Goal: Task Accomplishment & Management: Use online tool/utility

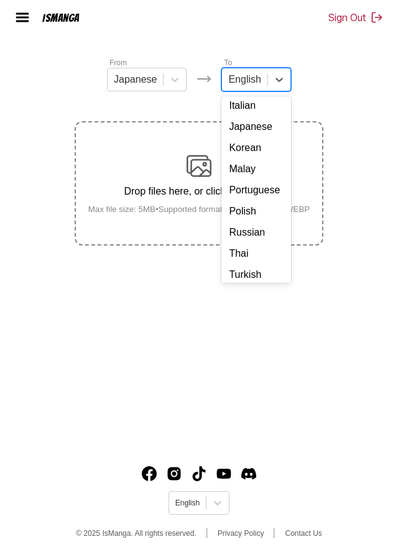
scroll to position [186, 0]
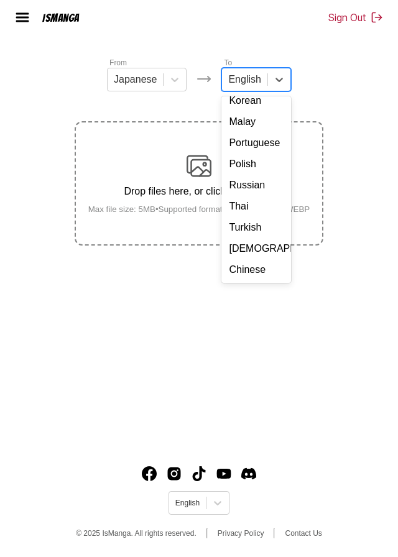
click at [229, 259] on div "Chinese" at bounding box center [255, 269] width 69 height 21
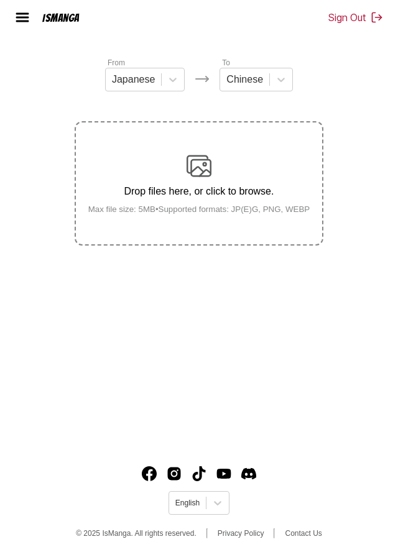
click at [175, 155] on div "Drop files here, or click to browse. Max file size: 5MB • Supported formats: JP…" at bounding box center [199, 184] width 242 height 60
click at [0, 0] on input "Drop files here, or click to browse. Max file size: 5MB • Supported formats: JP…" at bounding box center [0, 0] width 0 height 0
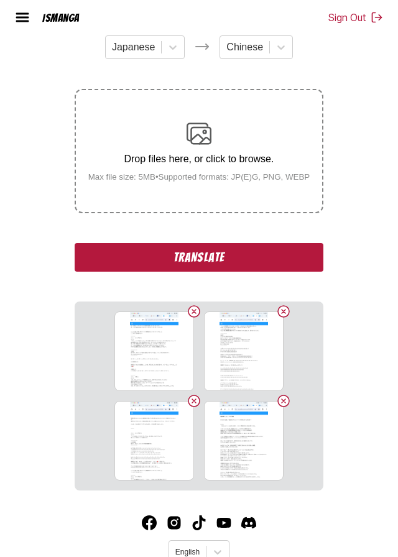
click at [148, 272] on button "Translate" at bounding box center [199, 257] width 249 height 29
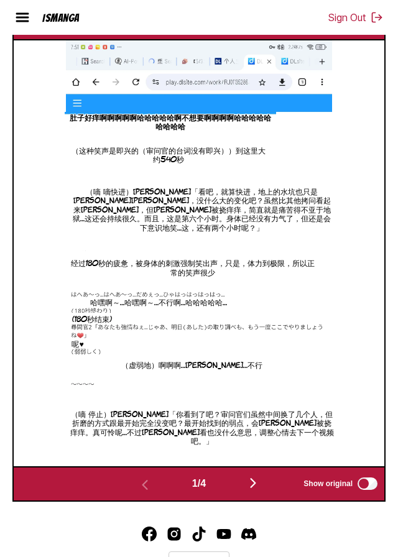
scroll to position [466, 0]
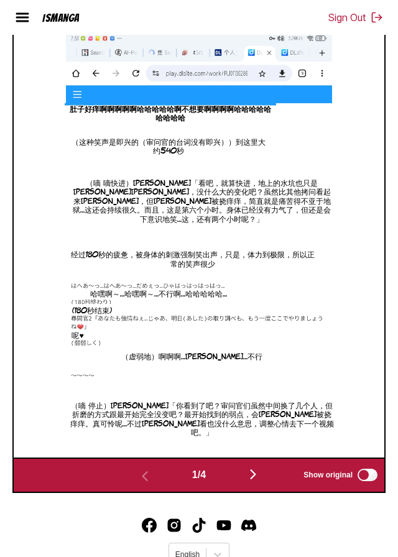
click at [255, 482] on img "button" at bounding box center [253, 474] width 15 height 15
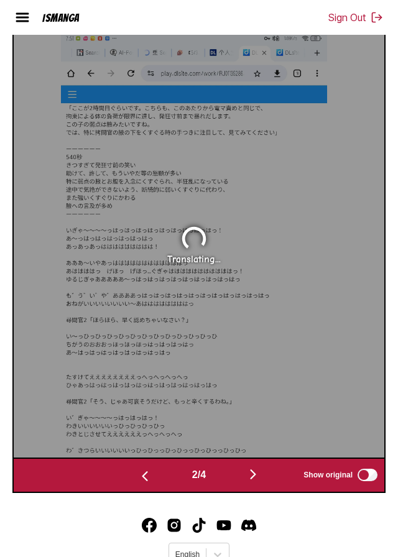
click at [254, 482] on img "button" at bounding box center [253, 474] width 15 height 15
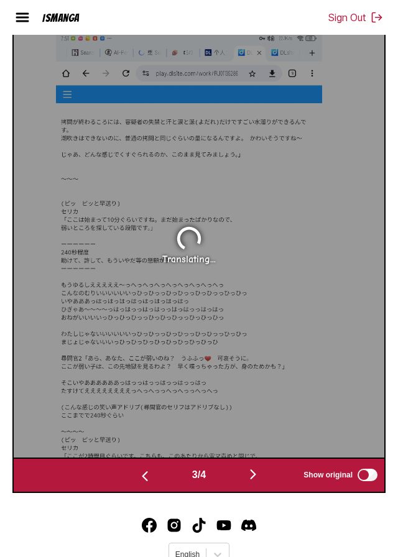
click at [252, 482] on img "button" at bounding box center [253, 474] width 15 height 15
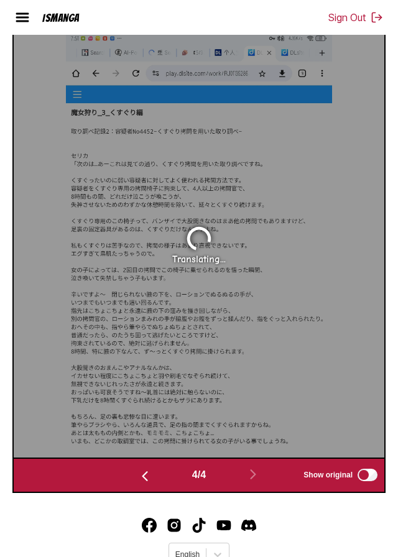
scroll to position [421, 0]
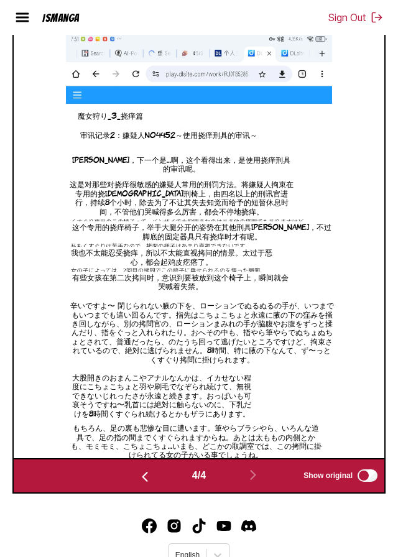
click at [137, 484] on img "button" at bounding box center [144, 477] width 15 height 15
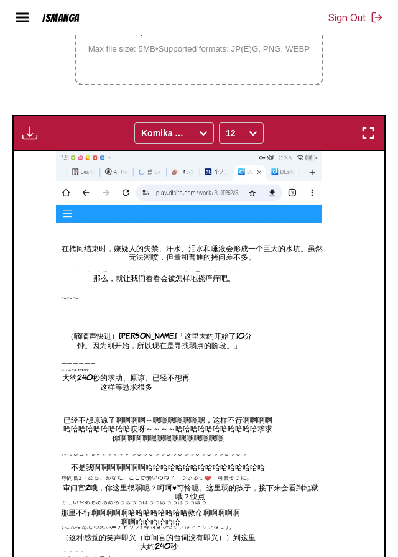
scroll to position [290, 0]
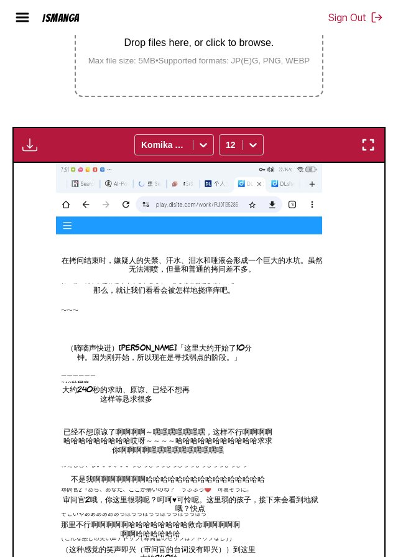
click at [248, 58] on div "Drop files here, or click to browse. Max file size: 5MB • Supported formats: JP…" at bounding box center [199, 35] width 242 height 60
click at [0, 0] on input "Drop files here, or click to browse. Max file size: 5MB • Supported formats: JP…" at bounding box center [0, 0] width 0 height 0
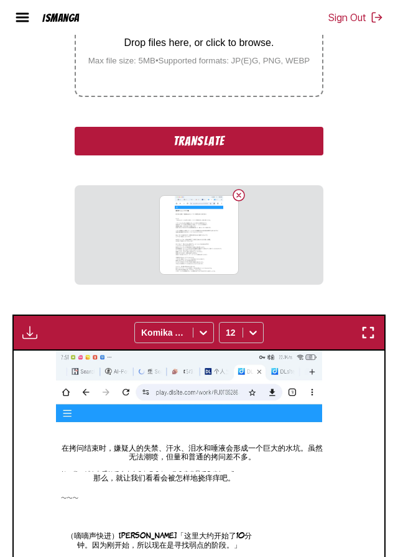
click at [271, 155] on button "Translate" at bounding box center [199, 141] width 249 height 29
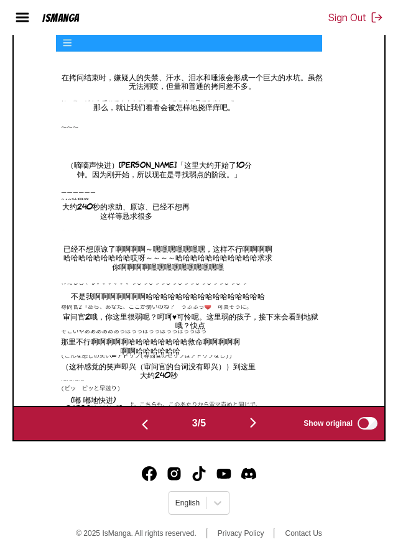
click at [141, 432] on img "button" at bounding box center [144, 424] width 15 height 15
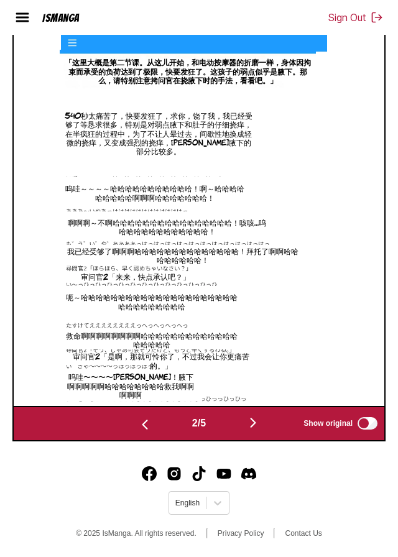
click at [137, 417] on p "腋[PERSON_NAME]痛啊啊啊啊哈哈哈哈哈哈哈哈哈哈哈哈" at bounding box center [169, 411] width 197 height 14
click at [139, 432] on img "button" at bounding box center [144, 424] width 15 height 15
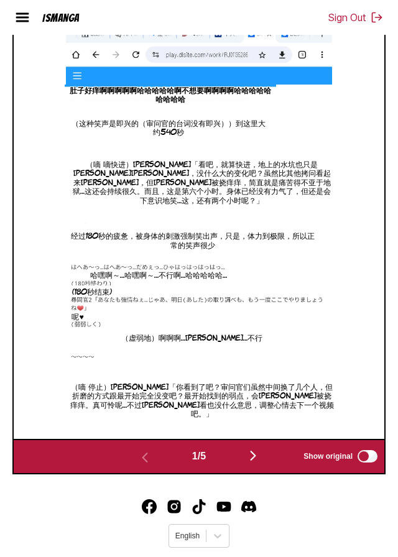
scroll to position [439, 0]
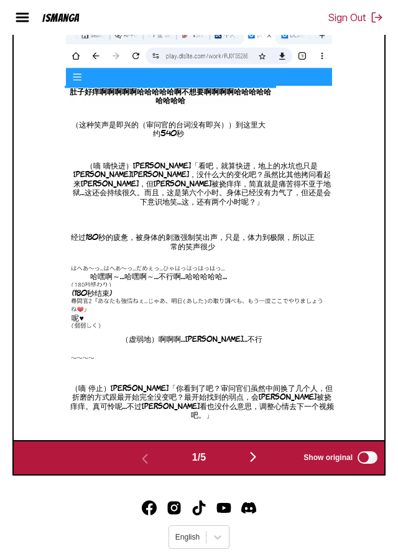
click at [245, 467] on button "button" at bounding box center [253, 458] width 75 height 18
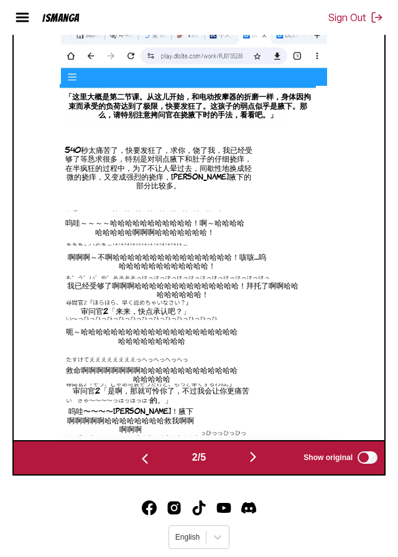
click at [250, 465] on img "button" at bounding box center [253, 457] width 15 height 15
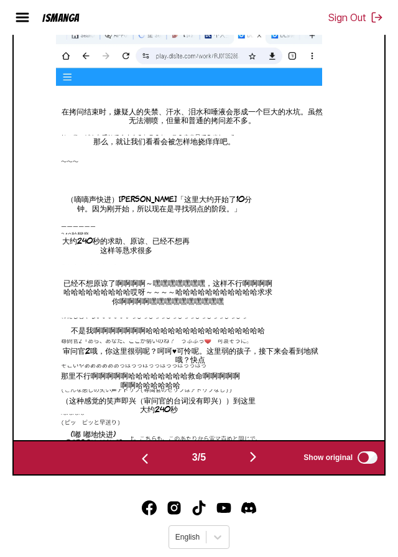
click at [254, 465] on img "button" at bounding box center [253, 457] width 15 height 15
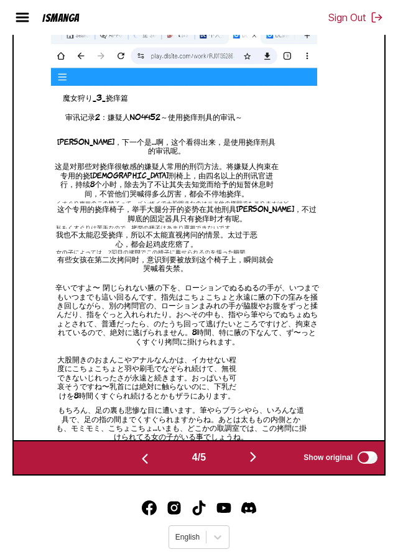
click at [258, 465] on img "button" at bounding box center [253, 457] width 15 height 15
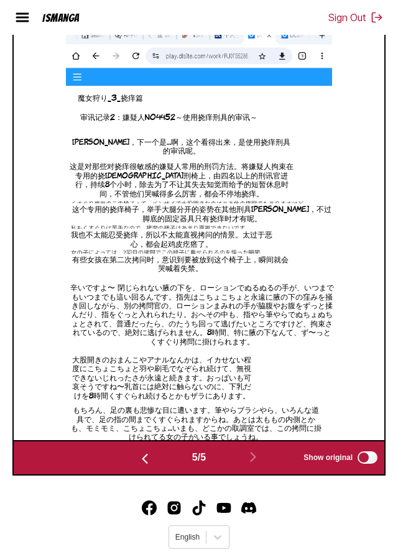
click at [139, 466] on img "button" at bounding box center [144, 458] width 15 height 15
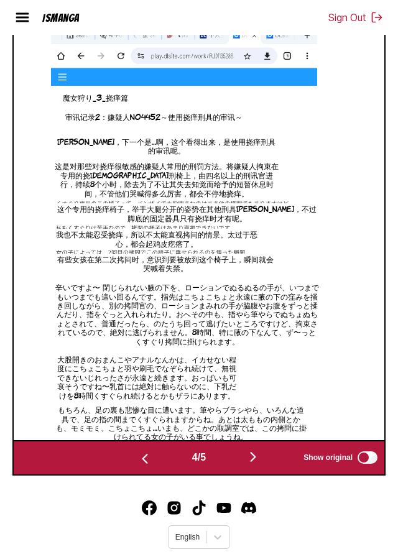
click at [137, 467] on button "button" at bounding box center [145, 458] width 75 height 18
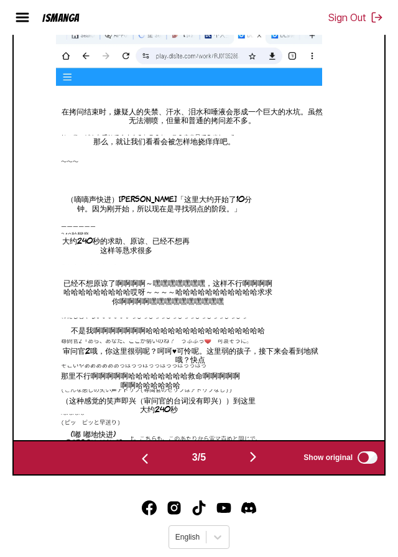
click at [139, 466] on img "button" at bounding box center [144, 458] width 15 height 15
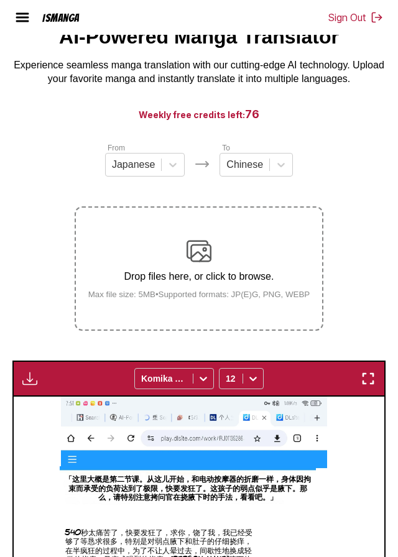
scroll to position [55, 0]
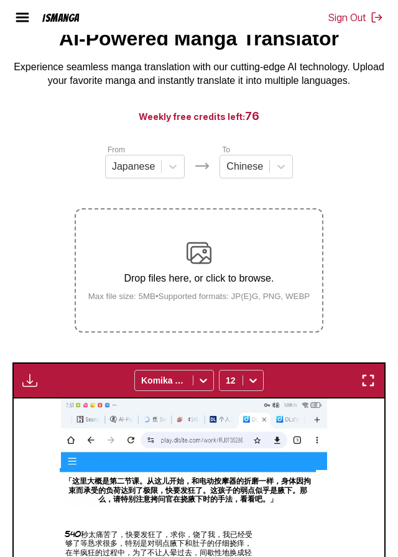
click at [213, 270] on div "Drop files here, or click to browse. Max file size: 5MB • Supported formats: JP…" at bounding box center [199, 271] width 242 height 60
click at [0, 0] on input "Drop files here, or click to browse. Max file size: 5MB • Supported formats: JP…" at bounding box center [0, 0] width 0 height 0
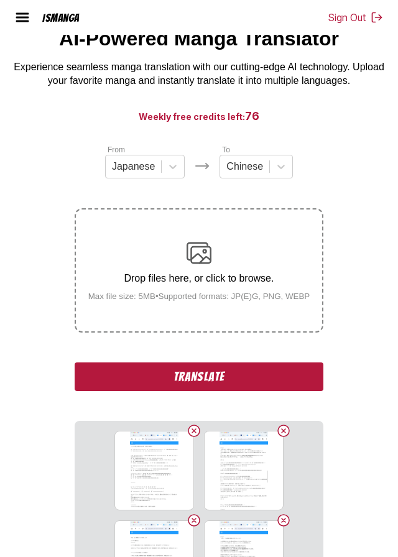
click at [189, 266] on img at bounding box center [199, 253] width 25 height 25
click at [0, 0] on input "Drop files here, or click to browse. Max file size: 5MB • Supported formats: JP…" at bounding box center [0, 0] width 0 height 0
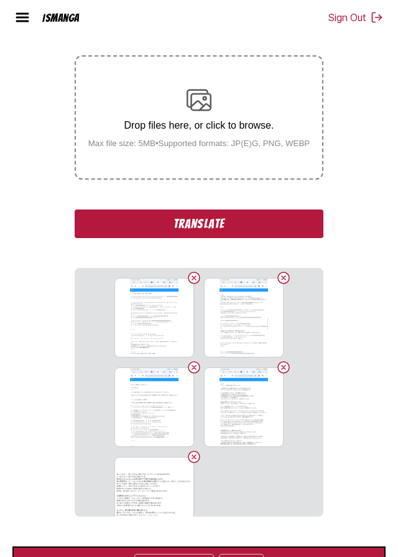
scroll to position [212, 0]
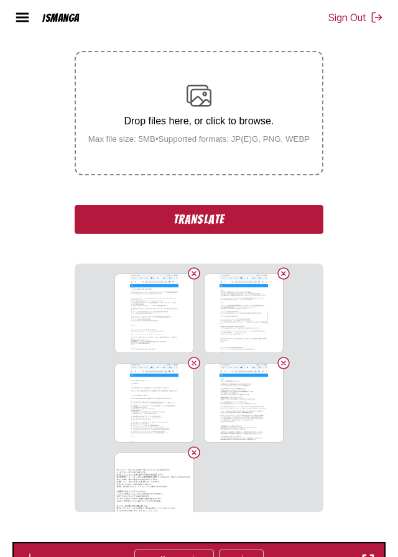
click at [93, 234] on button "Translate" at bounding box center [199, 219] width 249 height 29
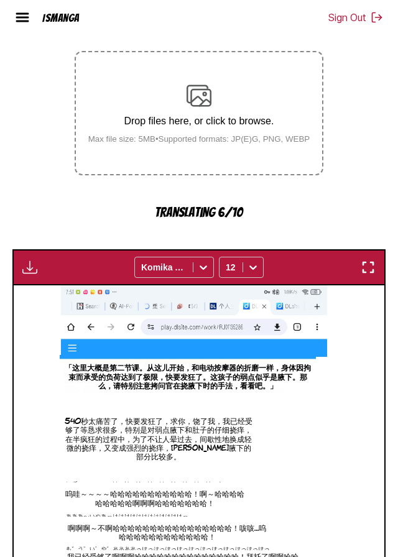
scroll to position [489, 0]
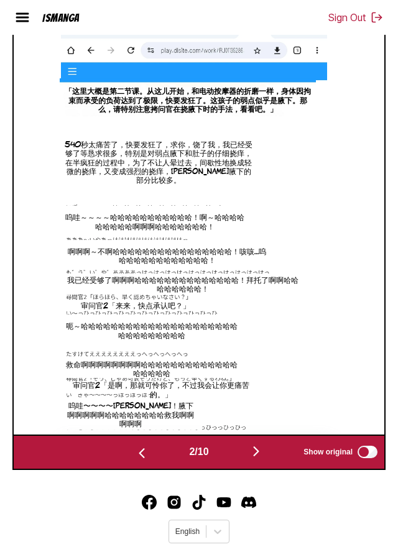
click at [251, 461] on button "button" at bounding box center [256, 452] width 75 height 18
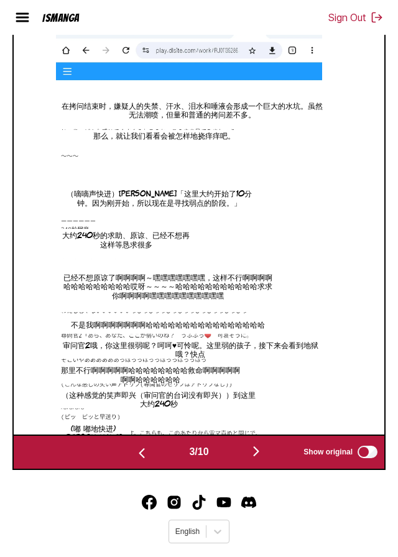
click at [254, 459] on img "button" at bounding box center [256, 451] width 15 height 15
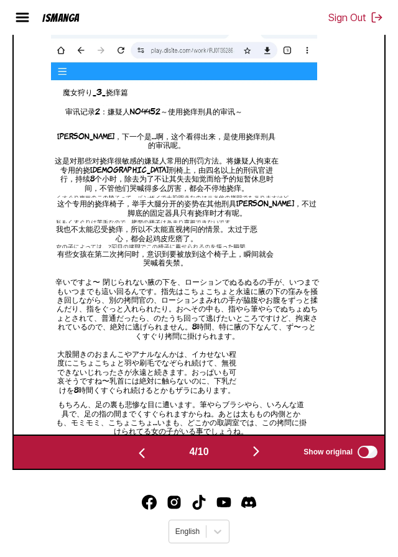
click at [251, 461] on button "button" at bounding box center [256, 452] width 75 height 18
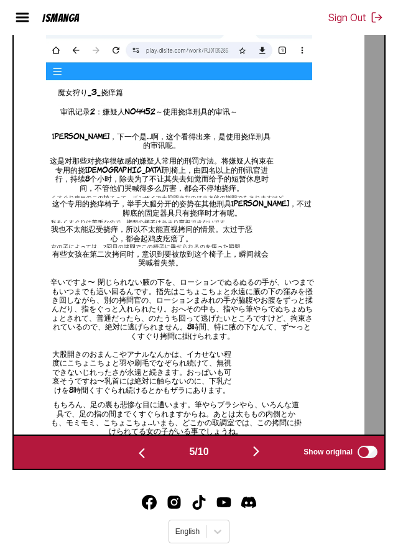
scroll to position [484, 0]
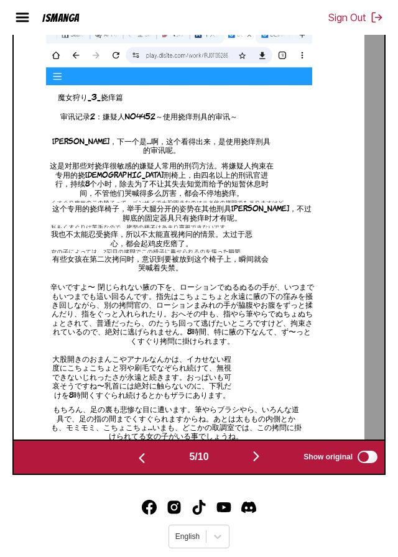
click at [259, 464] on img "button" at bounding box center [256, 456] width 15 height 15
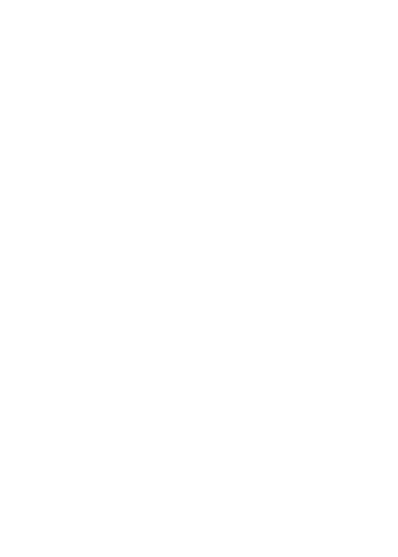
scroll to position [0, 0]
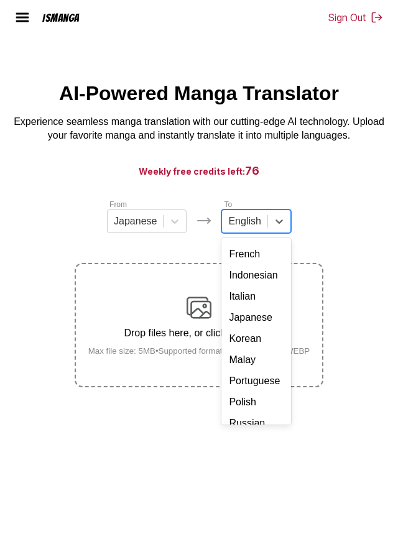
scroll to position [186, 0]
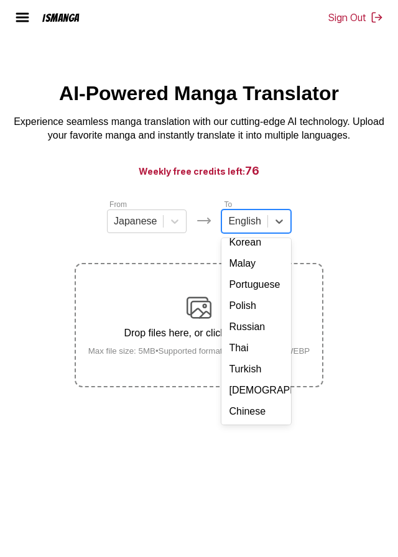
click at [237, 422] on div "Chinese" at bounding box center [255, 411] width 69 height 21
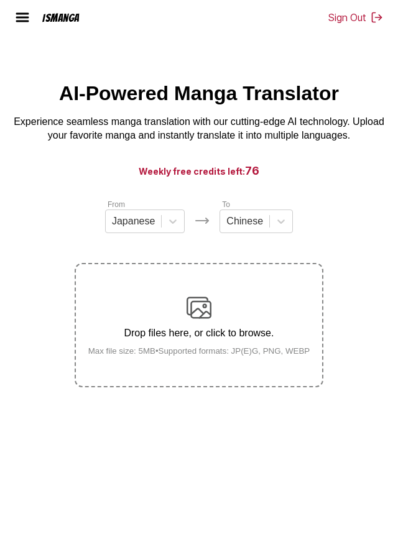
click at [175, 335] on div "Drop files here, or click to browse. Max file size: 5MB • Supported formats: JP…" at bounding box center [199, 325] width 242 height 60
click at [0, 0] on input "Drop files here, or click to browse. Max file size: 5MB • Supported formats: JP…" at bounding box center [0, 0] width 0 height 0
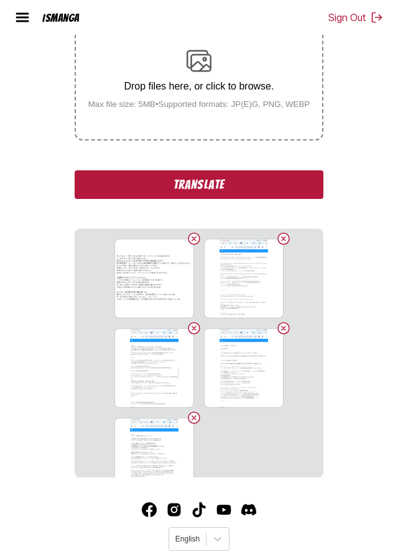
click at [260, 199] on button "Translate" at bounding box center [199, 184] width 249 height 29
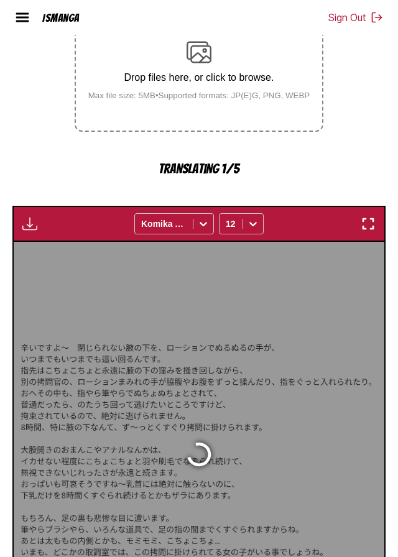
scroll to position [341, 0]
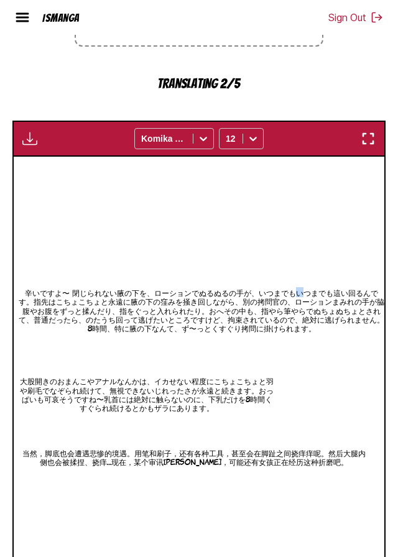
click at [285, 236] on div "辛いですよ〜 閉じられない腋の下を、ローションでぬるぬるの手が、いつまでもいつまでも這い回るんです。指先はこちょこちょと永遠に腋の下の窪みを掻き回しながら、別…" at bounding box center [199, 370] width 371 height 426
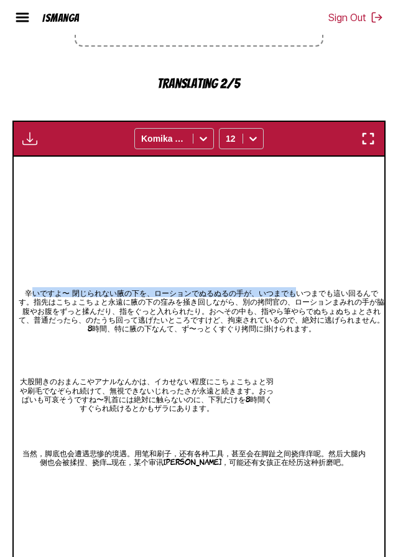
click at [32, 242] on div "辛いですよ〜 閉じられない腋の下を、ローションでぬるぬるの手が、いつまでもいつまでも這い回るんです。指先はこちょこちょと永遠に腋の下の窪みを掻き回しながら、別…" at bounding box center [199, 370] width 371 height 426
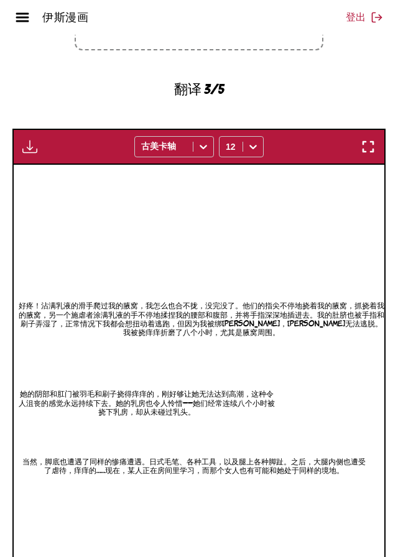
scroll to position [470, 0]
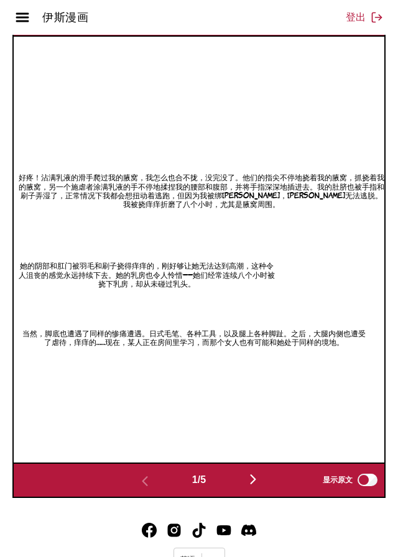
click at [252, 487] on img "button" at bounding box center [253, 479] width 15 height 15
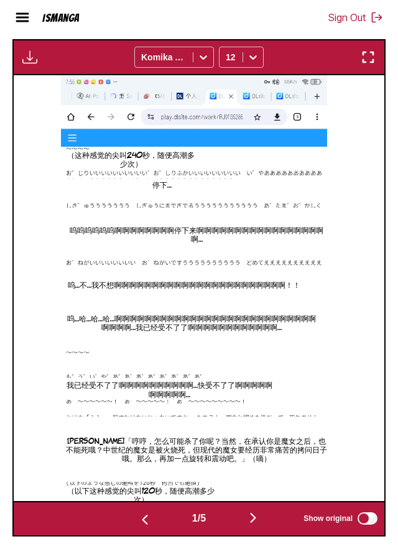
scroll to position [553, 0]
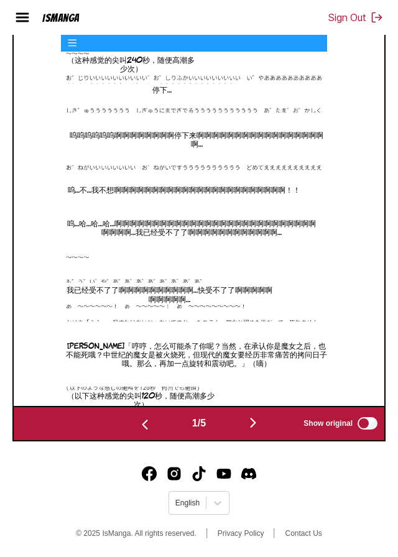
click at [250, 428] on img "button" at bounding box center [253, 422] width 15 height 15
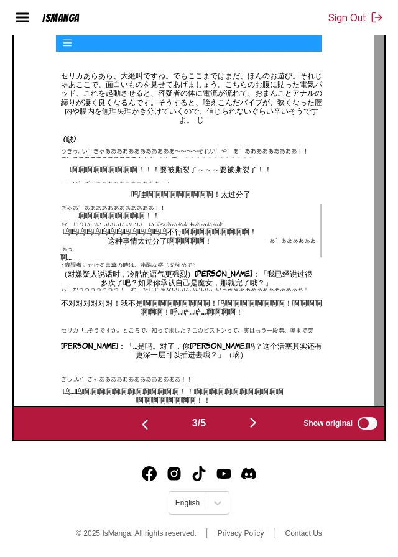
click at [249, 430] on img "button" at bounding box center [253, 422] width 15 height 15
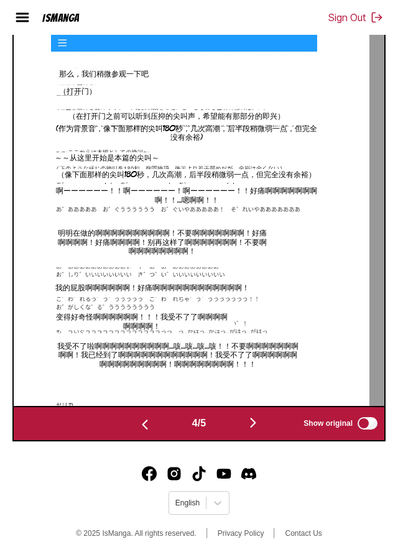
click at [248, 430] on img "button" at bounding box center [253, 422] width 15 height 15
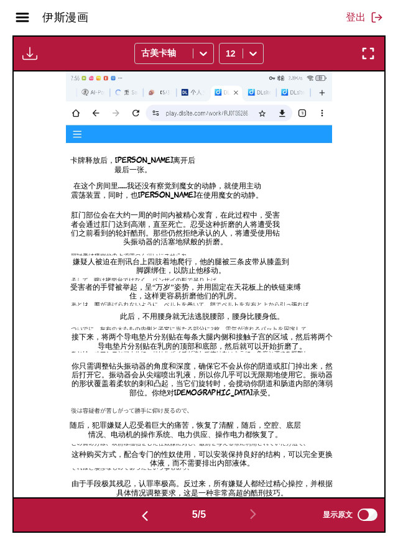
scroll to position [424, 0]
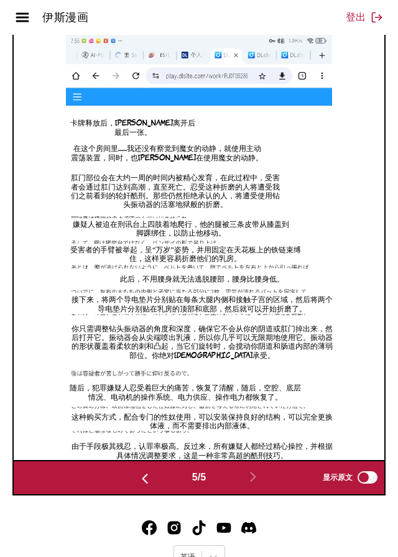
click at [137, 486] on img "button" at bounding box center [144, 478] width 15 height 15
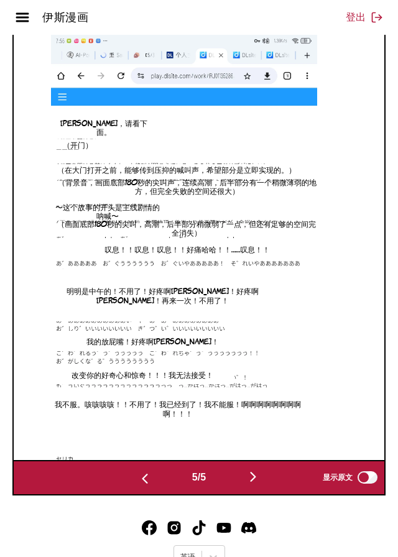
click at [144, 486] on img "button" at bounding box center [144, 478] width 15 height 15
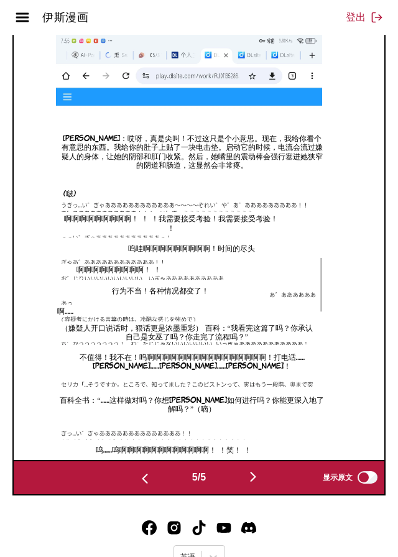
click at [144, 486] on img "button" at bounding box center [144, 478] width 15 height 15
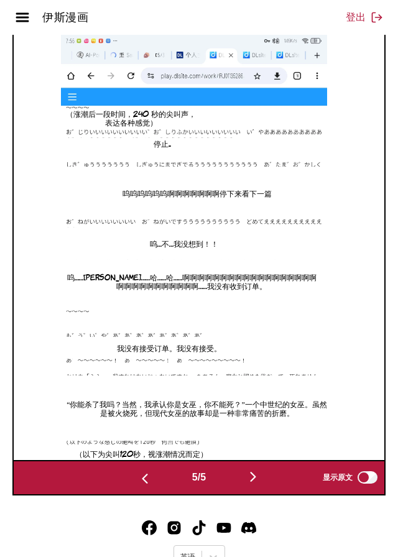
click at [259, 484] on img "button" at bounding box center [253, 477] width 15 height 15
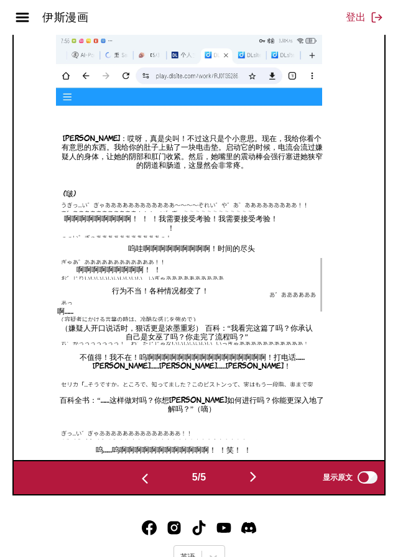
click at [137, 486] on img "button" at bounding box center [144, 478] width 15 height 15
